Goal: Task Accomplishment & Management: Use online tool/utility

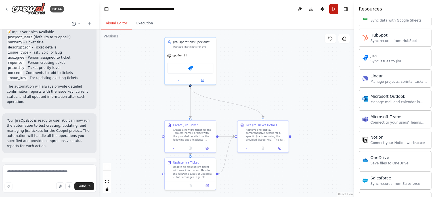
click at [332, 9] on button "Run" at bounding box center [333, 9] width 9 height 10
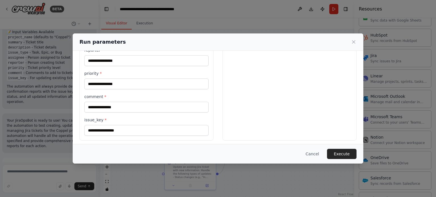
scroll to position [141, 0]
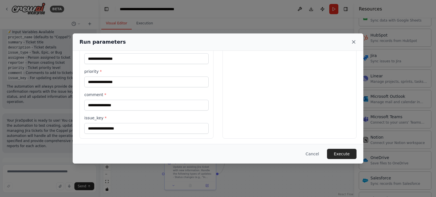
click at [356, 41] on icon at bounding box center [353, 42] width 6 height 6
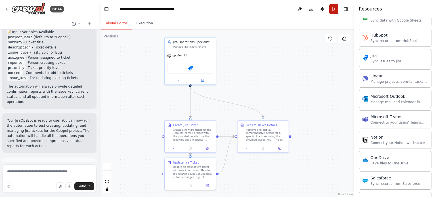
click at [335, 10] on button "Run" at bounding box center [333, 9] width 9 height 10
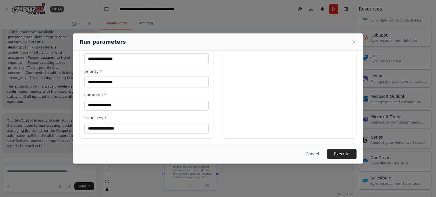
click at [320, 155] on button "Cancel" at bounding box center [312, 154] width 22 height 10
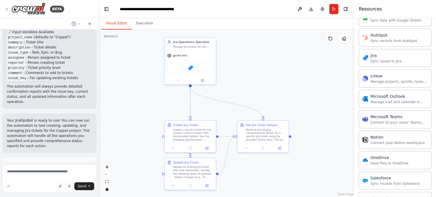
click at [329, 39] on icon at bounding box center [330, 38] width 5 height 5
click at [331, 37] on icon at bounding box center [330, 38] width 5 height 5
click at [331, 39] on icon at bounding box center [330, 38] width 5 height 5
click at [345, 41] on icon at bounding box center [343, 38] width 5 height 5
click at [30, 172] on textarea at bounding box center [49, 178] width 94 height 28
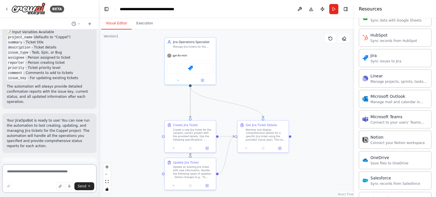
paste textarea "**********"
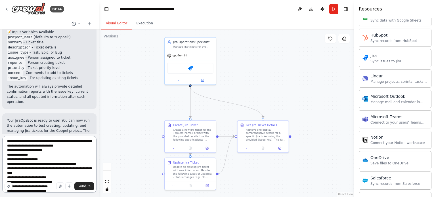
scroll to position [34, 0]
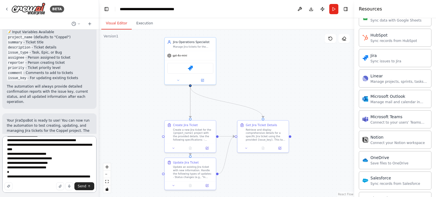
drag, startPoint x: 14, startPoint y: 173, endPoint x: 6, endPoint y: 170, distance: 8.6
click at [6, 170] on textarea "**********" at bounding box center [49, 164] width 94 height 57
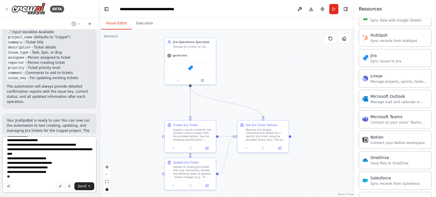
scroll to position [25, 0]
type textarea "**********"
click at [84, 186] on span "Send" at bounding box center [82, 186] width 9 height 5
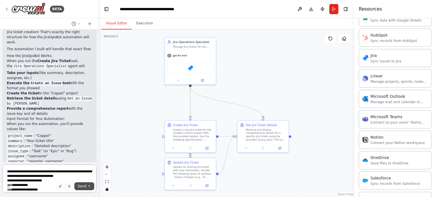
scroll to position [1224, 0]
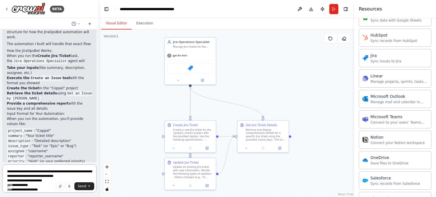
click at [54, 172] on textarea "**********" at bounding box center [49, 178] width 94 height 28
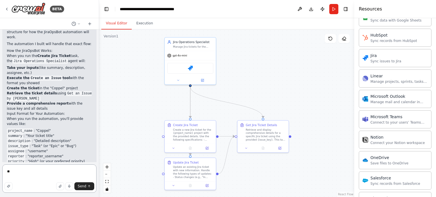
type textarea "***"
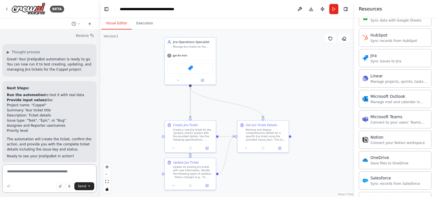
scroll to position [1427, 0]
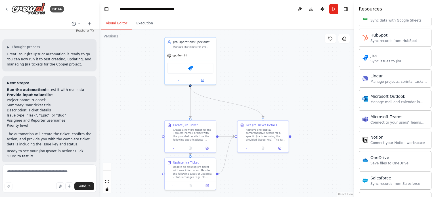
click at [90, 23] on icon at bounding box center [90, 23] width 0 height 3
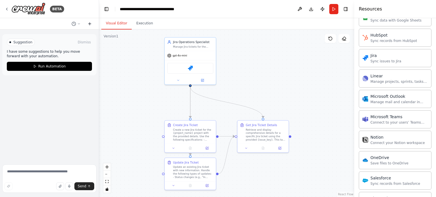
scroll to position [0, 0]
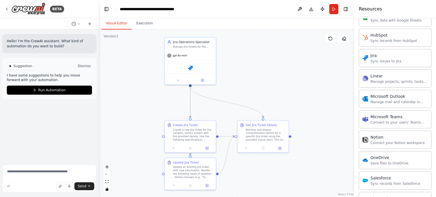
click at [83, 66] on button "Dismiss" at bounding box center [84, 66] width 15 height 6
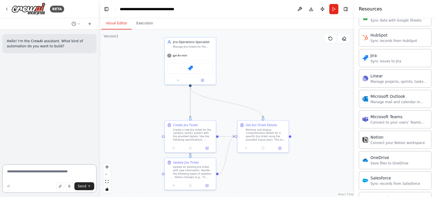
click at [61, 171] on textarea at bounding box center [49, 178] width 94 height 28
paste textarea "**********"
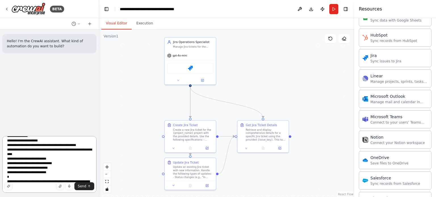
scroll to position [34, 0]
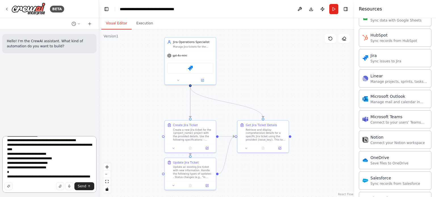
drag, startPoint x: 16, startPoint y: 174, endPoint x: 4, endPoint y: 168, distance: 13.1
click at [4, 168] on textarea "**********" at bounding box center [49, 164] width 94 height 57
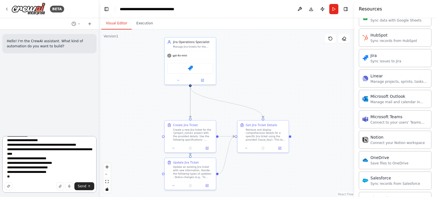
scroll to position [25, 0]
type textarea "**********"
click at [82, 188] on span "Send" at bounding box center [82, 186] width 9 height 5
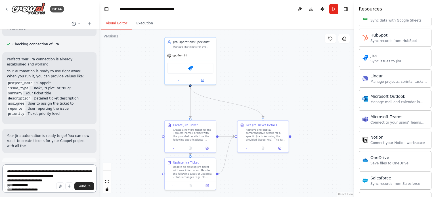
scroll to position [481, 0]
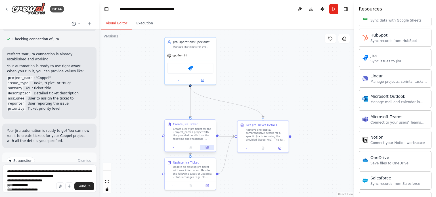
click at [209, 149] on button at bounding box center [207, 147] width 14 height 5
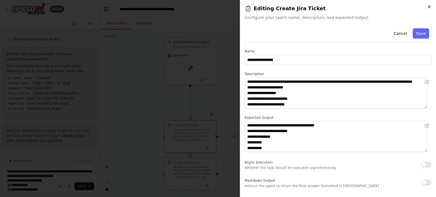
click at [429, 9] on icon "button" at bounding box center [428, 7] width 5 height 5
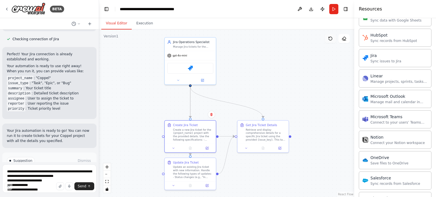
click at [330, 37] on icon at bounding box center [329, 38] width 3 height 3
click at [48, 183] on span "Run Automation" at bounding box center [52, 185] width 28 height 5
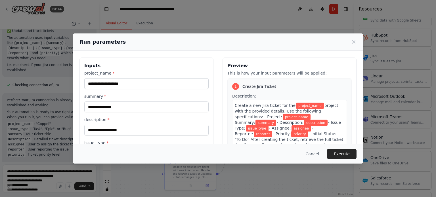
scroll to position [141, 0]
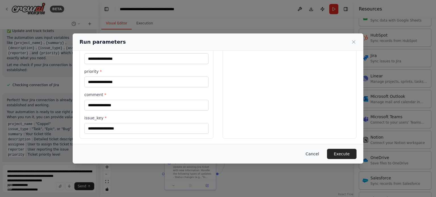
click at [315, 155] on button "Cancel" at bounding box center [312, 154] width 22 height 10
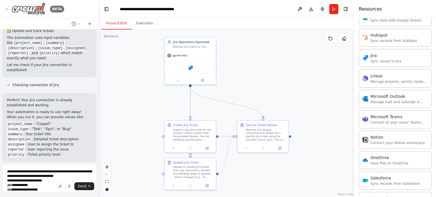
click at [5, 7] on icon at bounding box center [7, 9] width 5 height 5
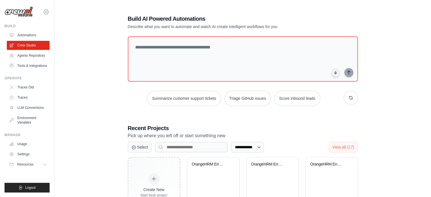
click at [46, 12] on icon at bounding box center [46, 12] width 7 height 7
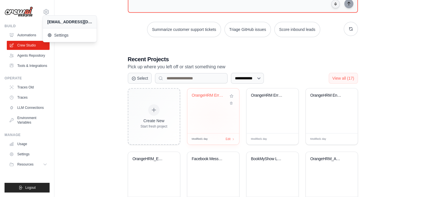
scroll to position [69, 0]
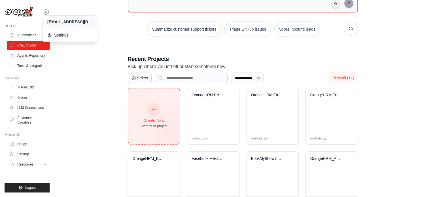
click at [152, 108] on icon at bounding box center [154, 110] width 6 height 6
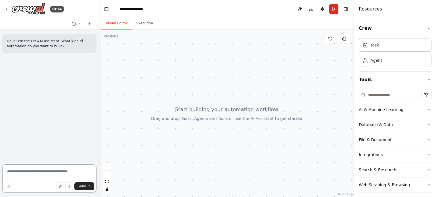
click at [33, 168] on textarea at bounding box center [49, 178] width 94 height 28
paste textarea "**********"
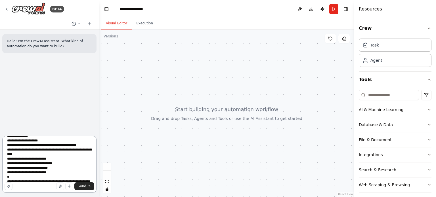
scroll to position [34, 0]
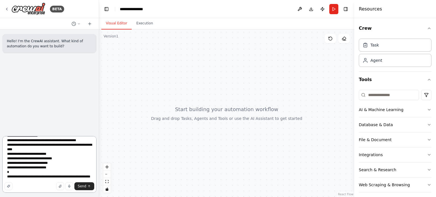
drag, startPoint x: 15, startPoint y: 174, endPoint x: 2, endPoint y: 170, distance: 13.1
click at [2, 170] on textarea "**********" at bounding box center [49, 164] width 94 height 57
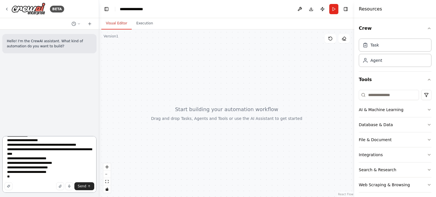
scroll to position [25, 0]
type textarea "**********"
click at [89, 188] on icon "submit" at bounding box center [88, 186] width 3 height 3
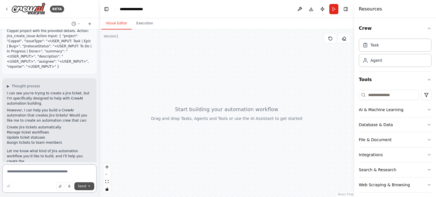
scroll to position [44, 0]
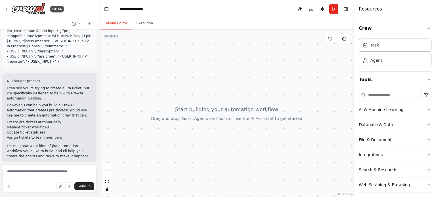
click at [57, 135] on li "Assign tickets to team members" at bounding box center [49, 137] width 85 height 5
drag, startPoint x: 57, startPoint y: 132, endPoint x: 24, endPoint y: 124, distance: 34.2
click at [24, 124] on ul "Create Jira tickets automatically Manage ticket workflows Update ticket statuse…" at bounding box center [49, 130] width 85 height 20
click at [31, 170] on textarea at bounding box center [49, 178] width 94 height 28
type textarea "*"
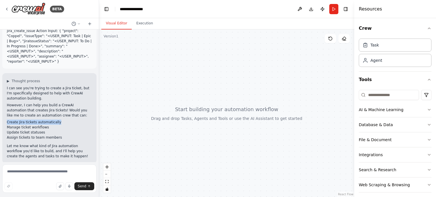
drag, startPoint x: 56, startPoint y: 118, endPoint x: 7, endPoint y: 117, distance: 49.9
click at [7, 117] on div "▶ Thought process I can see you're trying to create a Jira ticket, but I'm spec…" at bounding box center [49, 118] width 94 height 90
copy li "Create Jira tickets automatically"
click at [27, 172] on textarea at bounding box center [49, 178] width 94 height 28
paste textarea "**********"
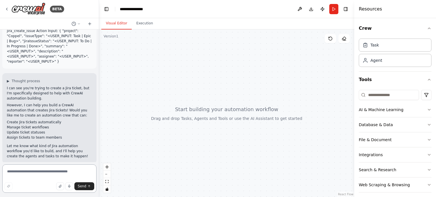
type textarea "**********"
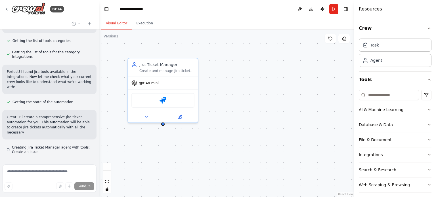
scroll to position [301, 0]
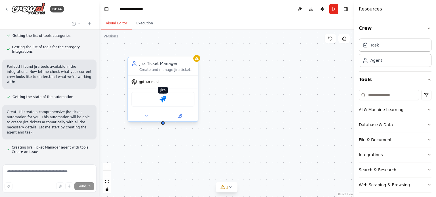
click at [162, 98] on img at bounding box center [162, 99] width 7 height 7
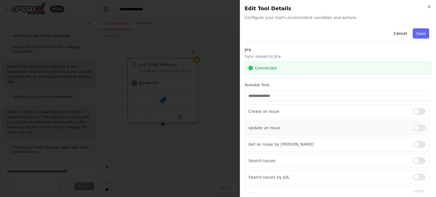
click at [413, 129] on div at bounding box center [419, 127] width 12 height 7
click at [415, 146] on div at bounding box center [419, 144] width 12 height 7
click at [413, 159] on div at bounding box center [419, 160] width 12 height 7
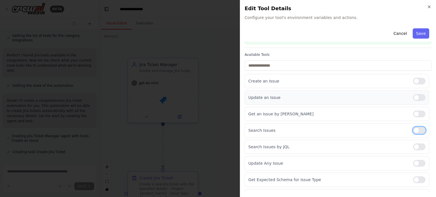
scroll to position [30, 0]
click at [429, 9] on icon "button" at bounding box center [428, 7] width 5 height 5
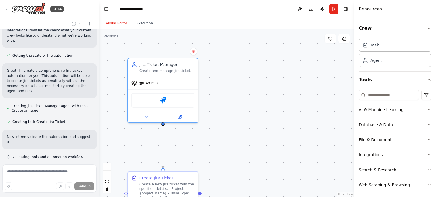
scroll to position [347, 0]
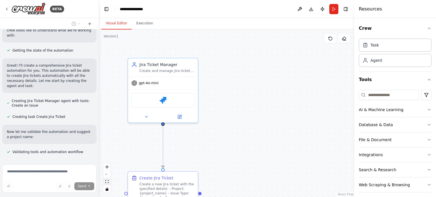
click at [108, 184] on button "fit view" at bounding box center [106, 181] width 7 height 7
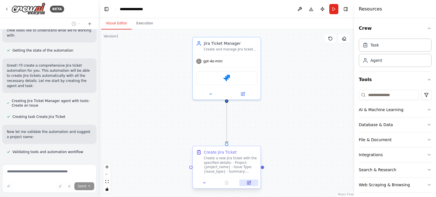
click at [247, 183] on icon at bounding box center [248, 182] width 3 height 3
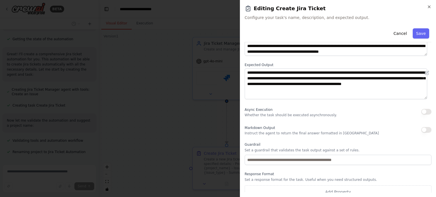
scroll to position [58, 0]
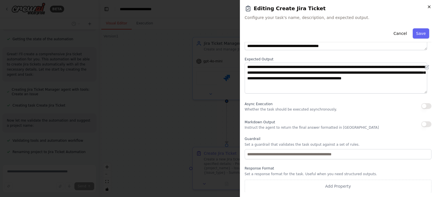
click at [429, 7] on icon "button" at bounding box center [429, 7] width 2 height 2
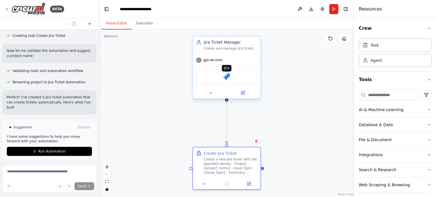
click at [228, 77] on img at bounding box center [226, 77] width 7 height 7
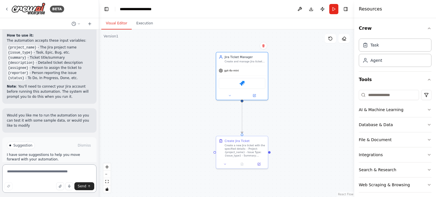
scroll to position [589, 0]
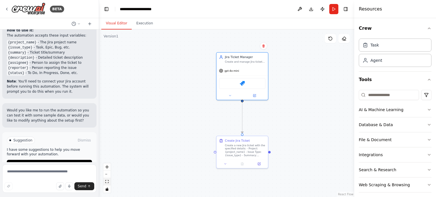
click at [106, 183] on icon "fit view" at bounding box center [106, 181] width 3 height 3
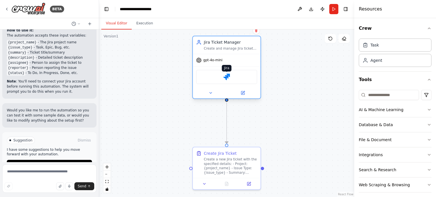
click at [224, 76] on img at bounding box center [226, 77] width 7 height 7
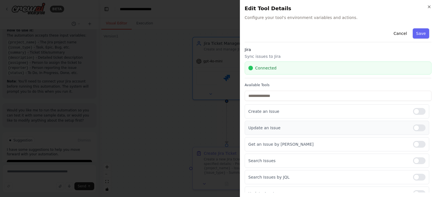
click at [413, 126] on div at bounding box center [419, 127] width 12 height 7
click at [415, 145] on div at bounding box center [419, 144] width 12 height 7
click at [414, 166] on div "Search Issues" at bounding box center [336, 161] width 184 height 14
click at [413, 157] on div at bounding box center [419, 160] width 12 height 7
click at [413, 174] on div at bounding box center [419, 177] width 12 height 7
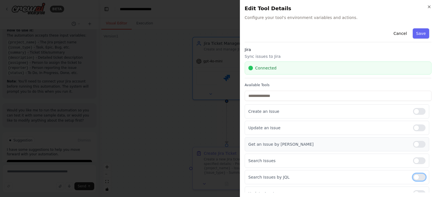
scroll to position [105, 0]
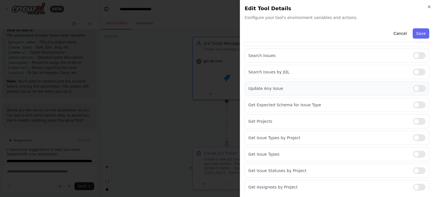
click at [412, 92] on div "Update Any Issue" at bounding box center [336, 88] width 184 height 14
click at [413, 87] on div at bounding box center [419, 88] width 12 height 7
click at [413, 98] on div "Get Expected Schema for Issue Type" at bounding box center [336, 105] width 184 height 14
click at [413, 104] on div at bounding box center [419, 105] width 12 height 7
click at [413, 125] on div "Get Projects" at bounding box center [336, 121] width 184 height 14
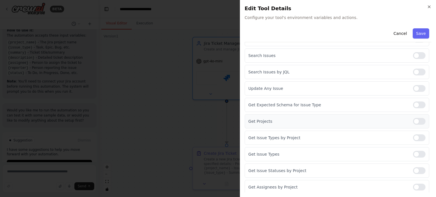
click at [413, 121] on div at bounding box center [419, 121] width 12 height 7
click at [413, 137] on div at bounding box center [419, 137] width 12 height 7
click at [413, 155] on div at bounding box center [419, 154] width 12 height 7
click at [412, 176] on div "Get Issue Statuses by Project" at bounding box center [336, 171] width 184 height 14
click at [413, 168] on div at bounding box center [419, 170] width 12 height 7
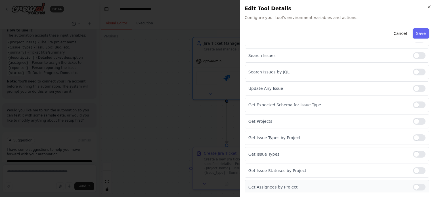
click at [413, 187] on div at bounding box center [419, 187] width 12 height 7
click at [417, 35] on button "Save" at bounding box center [420, 33] width 16 height 10
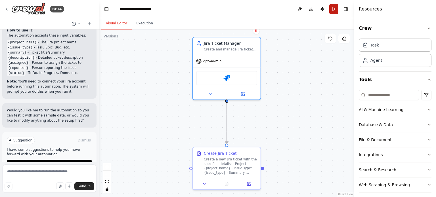
click at [333, 9] on button "Run" at bounding box center [333, 9] width 9 height 10
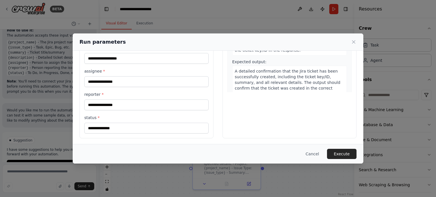
scroll to position [0, 0]
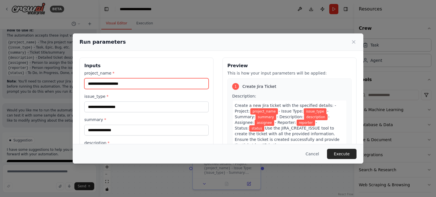
click at [133, 85] on input "project_name *" at bounding box center [146, 83] width 124 height 11
type input "******"
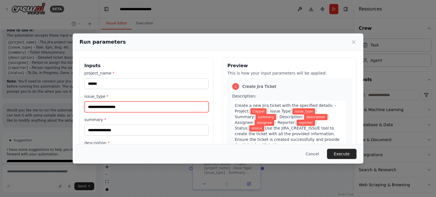
click at [109, 104] on input "issue_type *" at bounding box center [146, 107] width 124 height 11
type input "*"
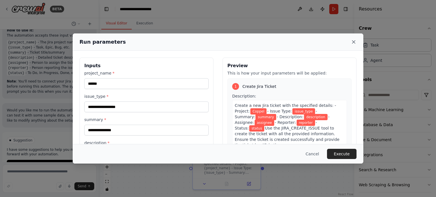
click at [353, 43] on icon at bounding box center [353, 42] width 6 height 6
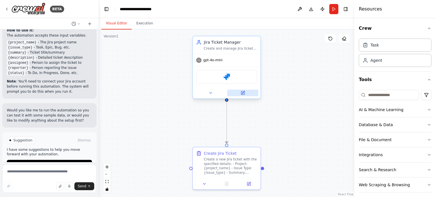
click at [244, 95] on button at bounding box center [242, 93] width 31 height 7
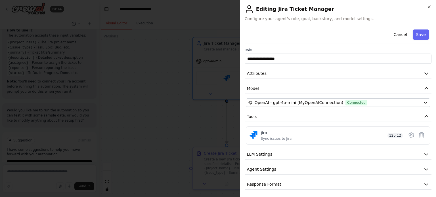
click at [429, 10] on h2 "Editing Jira Ticket Manager" at bounding box center [337, 9] width 187 height 9
click at [425, 6] on h2 "Editing Jira Ticket Manager" at bounding box center [337, 9] width 187 height 9
click at [428, 7] on icon "button" at bounding box center [429, 7] width 2 height 2
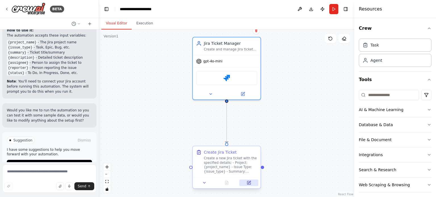
click at [248, 183] on icon at bounding box center [249, 182] width 3 height 3
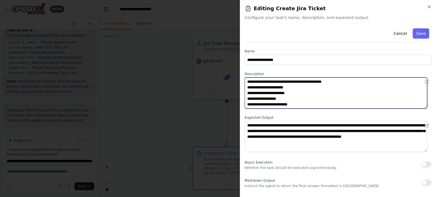
click at [258, 93] on textarea "**********" at bounding box center [335, 92] width 182 height 31
type textarea "**********"
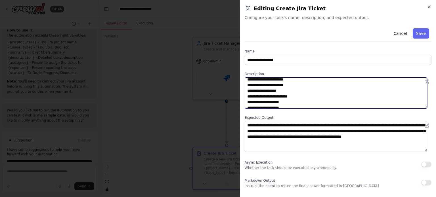
scroll to position [34, 0]
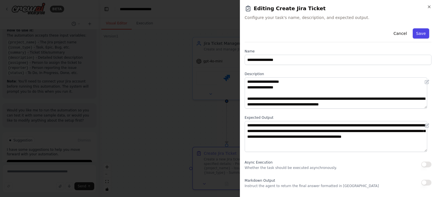
click at [419, 35] on button "Save" at bounding box center [420, 33] width 16 height 10
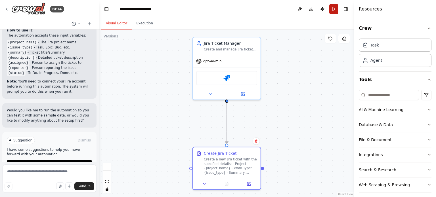
click at [335, 9] on button "Run" at bounding box center [333, 9] width 9 height 10
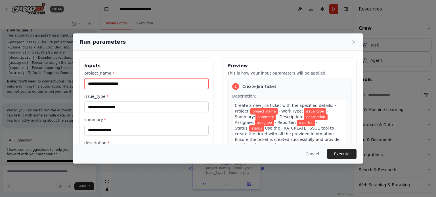
click at [137, 83] on input "project_name *" at bounding box center [146, 83] width 124 height 11
type input "******"
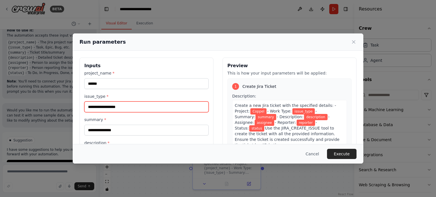
click at [117, 109] on input "issue_type *" at bounding box center [146, 107] width 124 height 11
type input "*"
click at [120, 105] on input "issue_type *" at bounding box center [146, 107] width 124 height 11
type input "***"
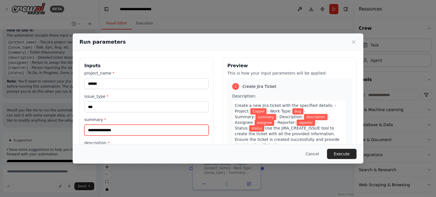
click at [108, 129] on input "summary *" at bounding box center [146, 130] width 124 height 11
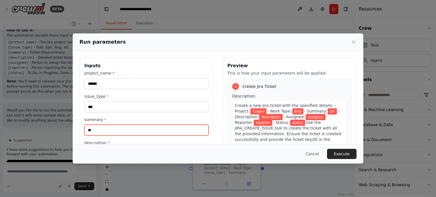
type input "*"
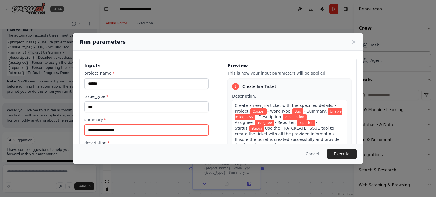
type input "**********"
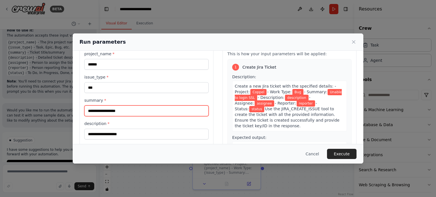
drag, startPoint x: 115, startPoint y: 111, endPoint x: 67, endPoint y: 111, distance: 48.2
click at [67, 111] on div "**********" at bounding box center [218, 98] width 436 height 197
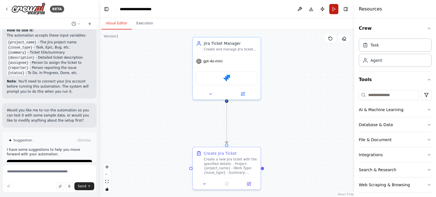
click at [335, 8] on button "Run" at bounding box center [333, 9] width 9 height 10
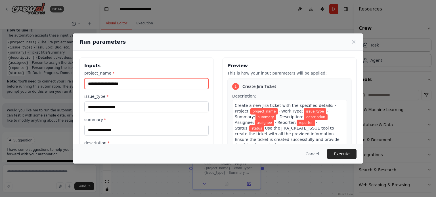
drag, startPoint x: 135, startPoint y: 83, endPoint x: 131, endPoint y: 100, distance: 16.9
click at [131, 100] on div "project_name * issue_type * summary * description * assignee * reporter * statu…" at bounding box center [146, 149] width 124 height 158
type input "******"
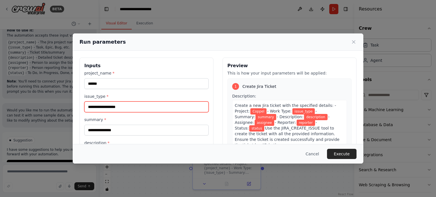
click at [122, 108] on input "issue_type *" at bounding box center [146, 107] width 124 height 11
type input "***"
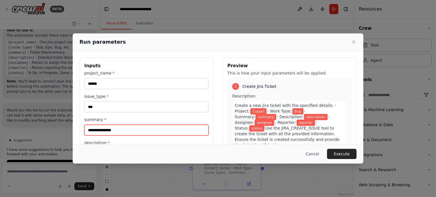
click at [115, 130] on input "summary *" at bounding box center [146, 130] width 124 height 11
type input "**********"
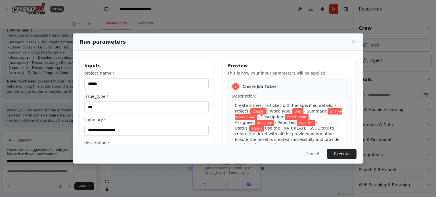
click at [125, 143] on label "description *" at bounding box center [146, 143] width 124 height 6
click at [125, 148] on input "description *" at bounding box center [146, 153] width 124 height 11
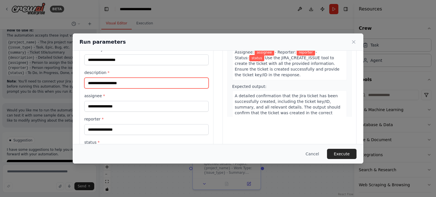
scroll to position [73, 0]
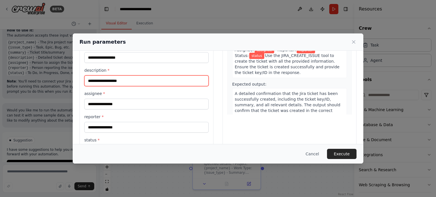
click at [111, 79] on input "description *" at bounding box center [146, 80] width 124 height 11
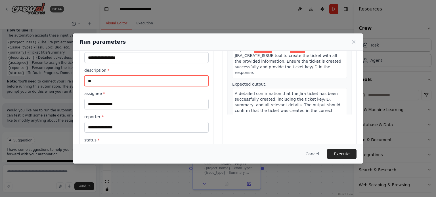
type input "*"
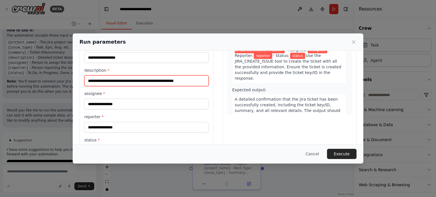
type input "**********"
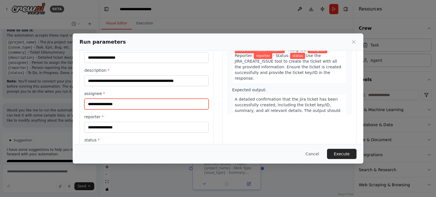
click at [128, 108] on input "assignee *" at bounding box center [146, 104] width 124 height 11
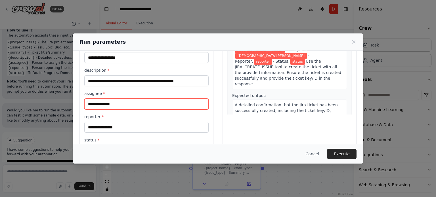
type input "**********"
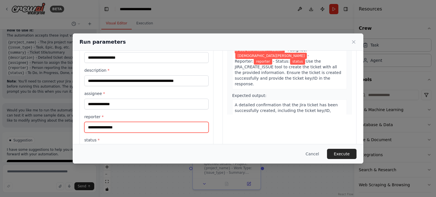
click at [122, 125] on input "reporter *" at bounding box center [146, 127] width 124 height 11
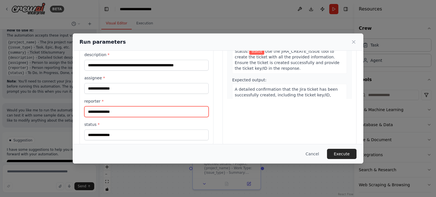
scroll to position [95, 0]
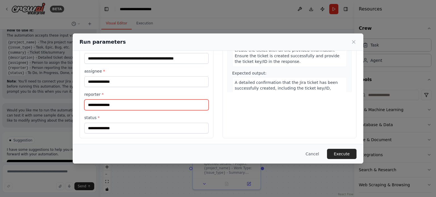
type input "**********"
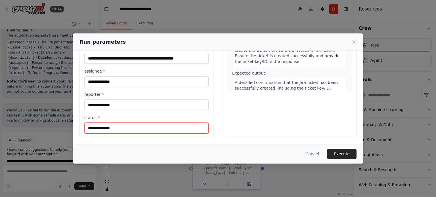
click at [121, 124] on input "status *" at bounding box center [146, 128] width 124 height 11
type input "*"
type input "*****"
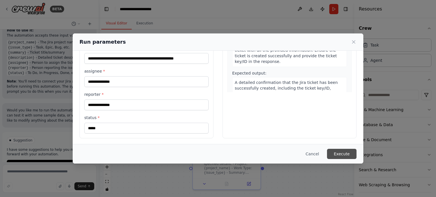
click at [333, 152] on button "Execute" at bounding box center [341, 154] width 29 height 10
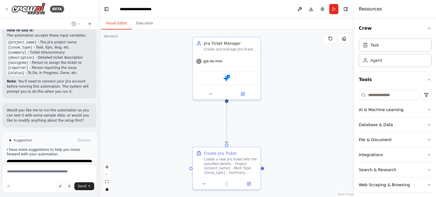
click at [115, 21] on button "Visual Editor" at bounding box center [116, 24] width 30 height 12
click at [104, 182] on button "fit view" at bounding box center [106, 181] width 7 height 7
click at [332, 9] on button "Run" at bounding box center [333, 9] width 9 height 10
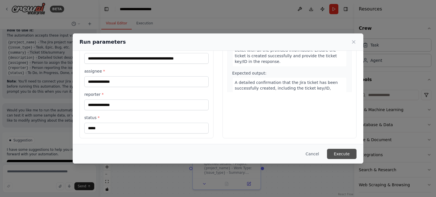
click at [333, 155] on button "Execute" at bounding box center [341, 154] width 29 height 10
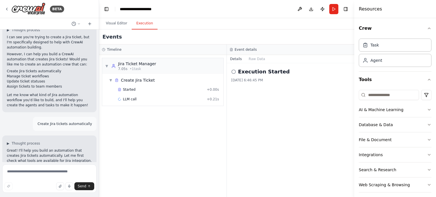
scroll to position [108, 0]
